Goal: Information Seeking & Learning: Compare options

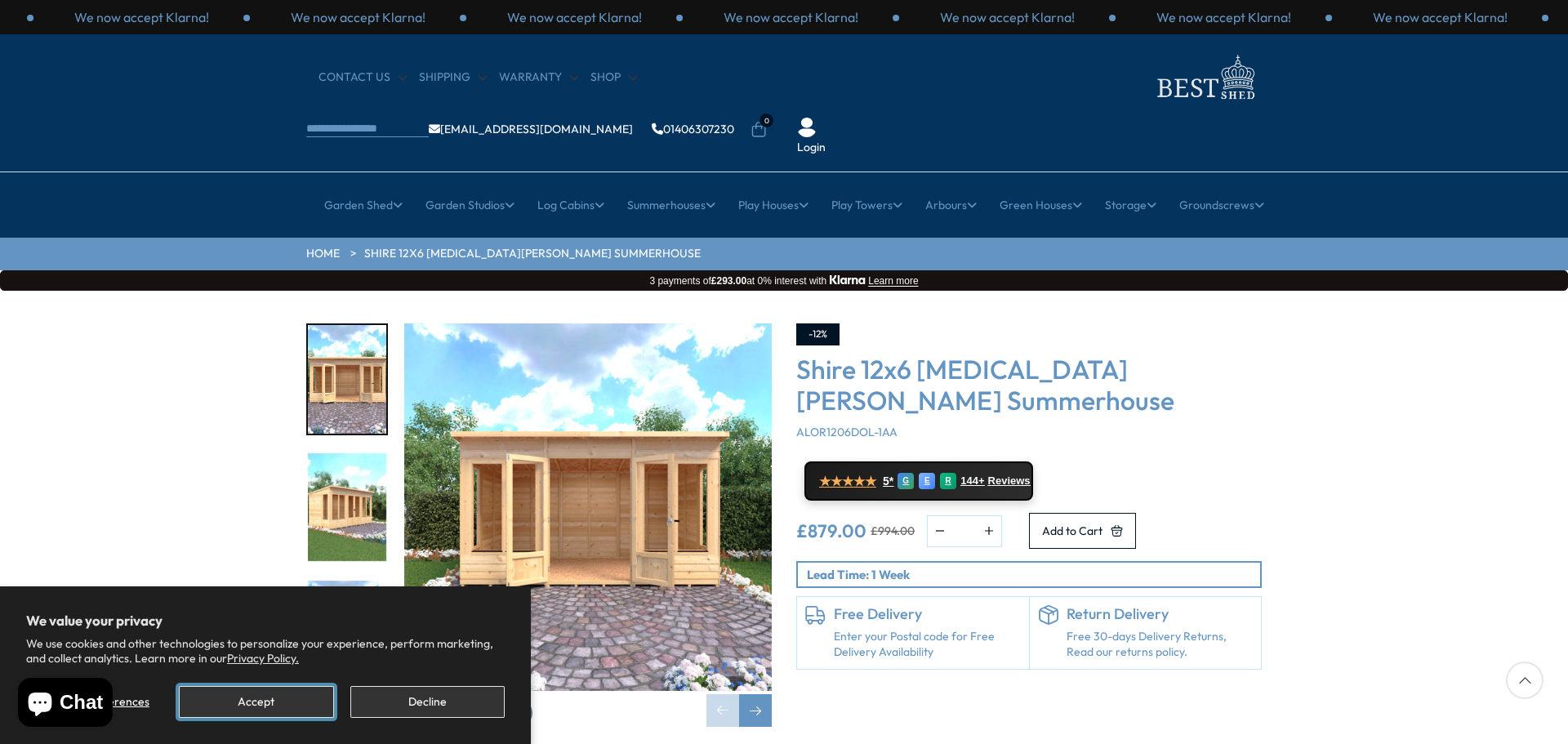
click at [288, 702] on button "Accept" at bounding box center [256, 702] width 154 height 32
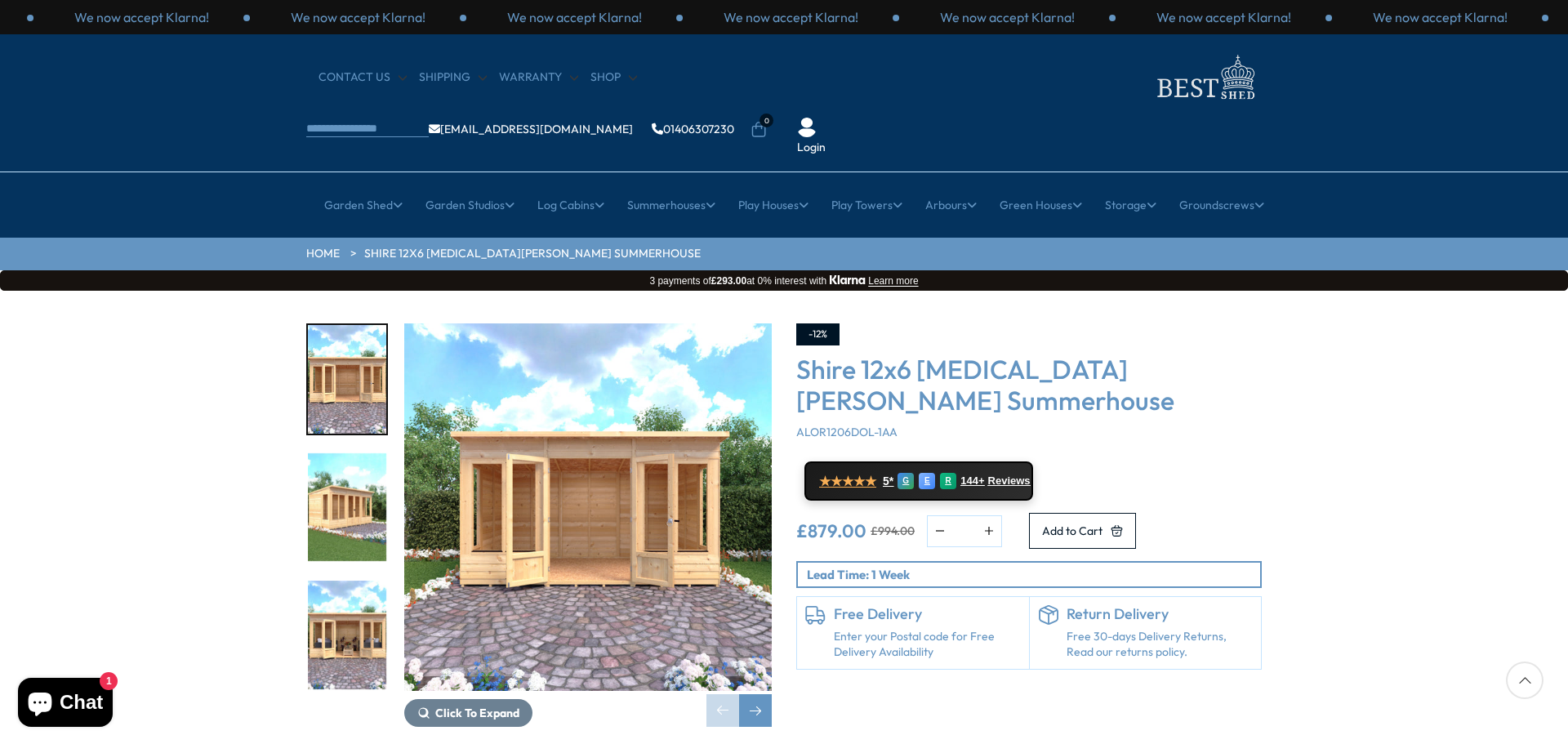
click at [368, 461] on img "2 / 9" at bounding box center [346, 507] width 78 height 109
